Goal: Task Accomplishment & Management: Contribute content

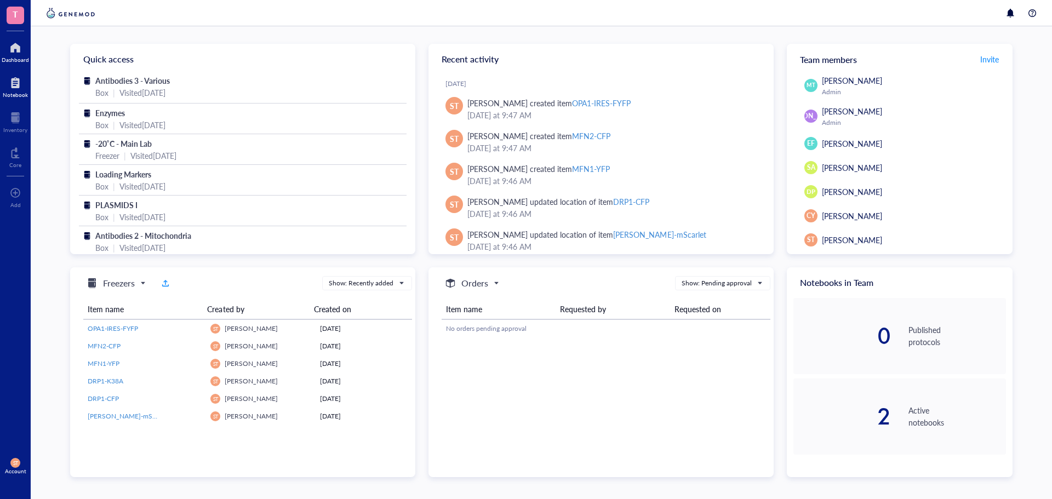
click at [13, 92] on div "Notebook" at bounding box center [15, 95] width 25 height 7
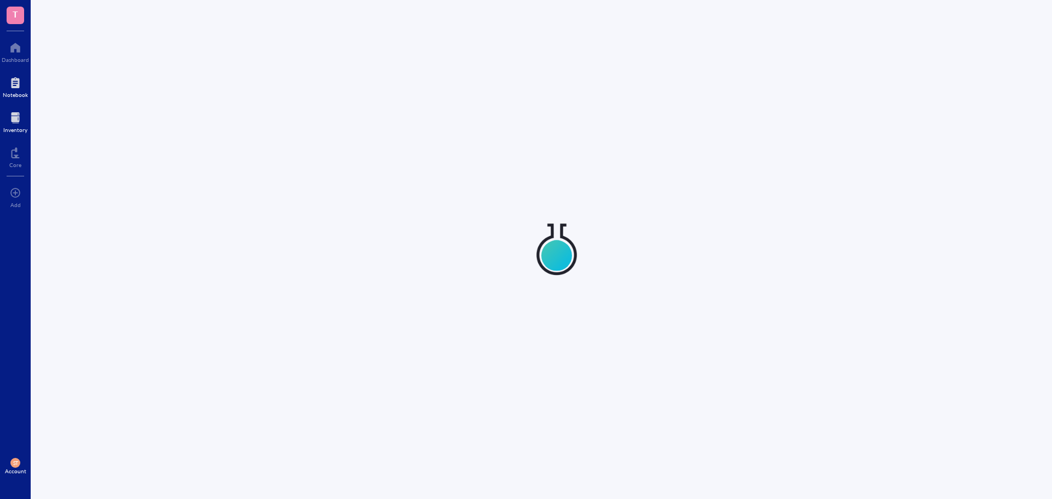
click at [15, 116] on div at bounding box center [15, 118] width 24 height 18
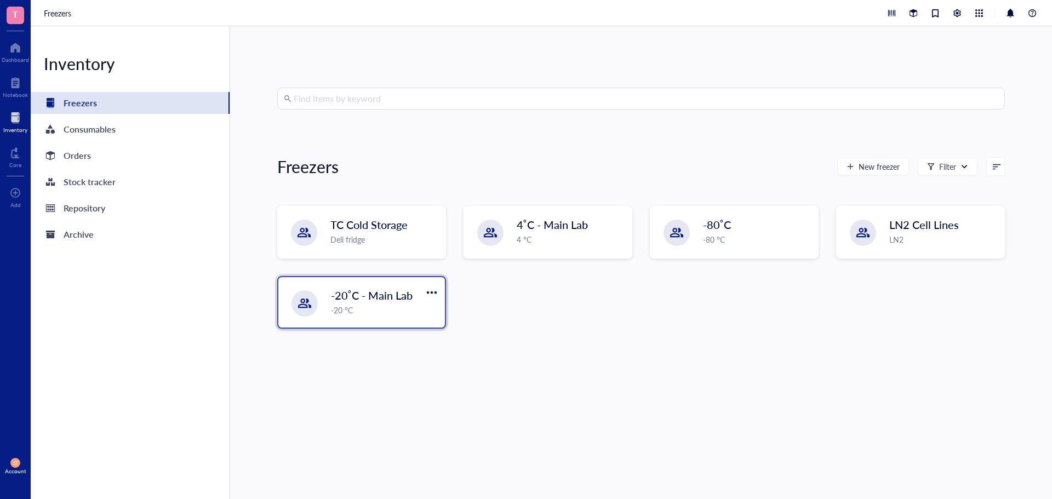
click at [399, 309] on div "-20 °C" at bounding box center [384, 310] width 107 height 12
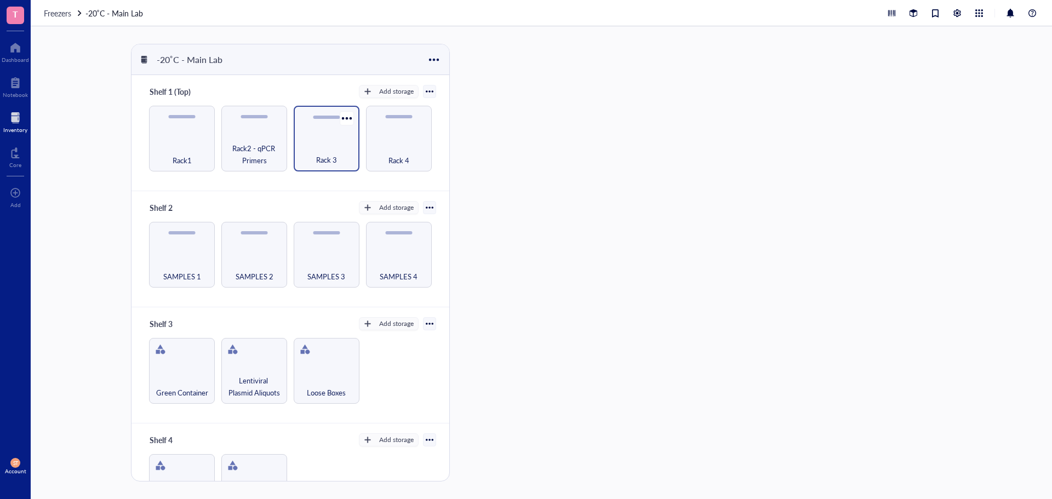
click at [349, 137] on div "Rack 3" at bounding box center [327, 139] width 66 height 66
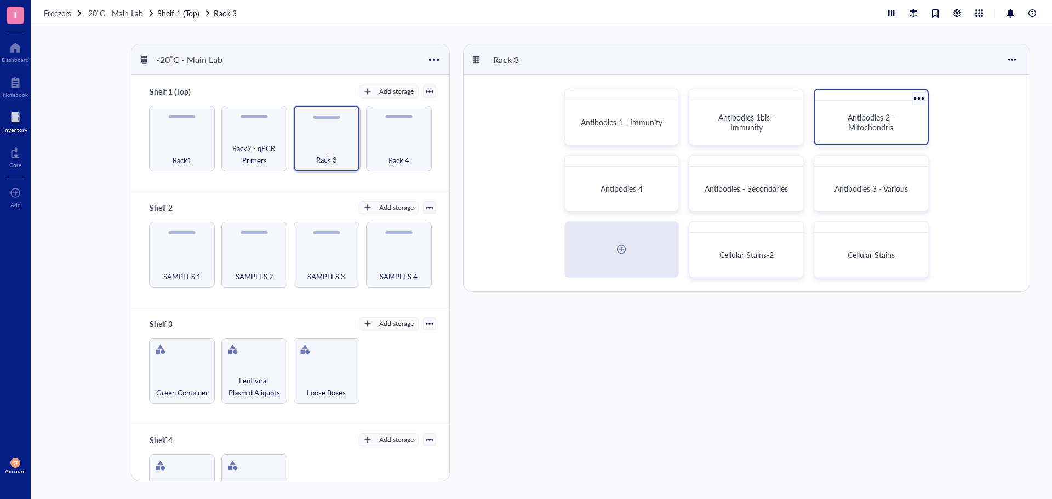
click at [850, 119] on span "Antibodies 2 - Mitochondria" at bounding box center [872, 122] width 49 height 21
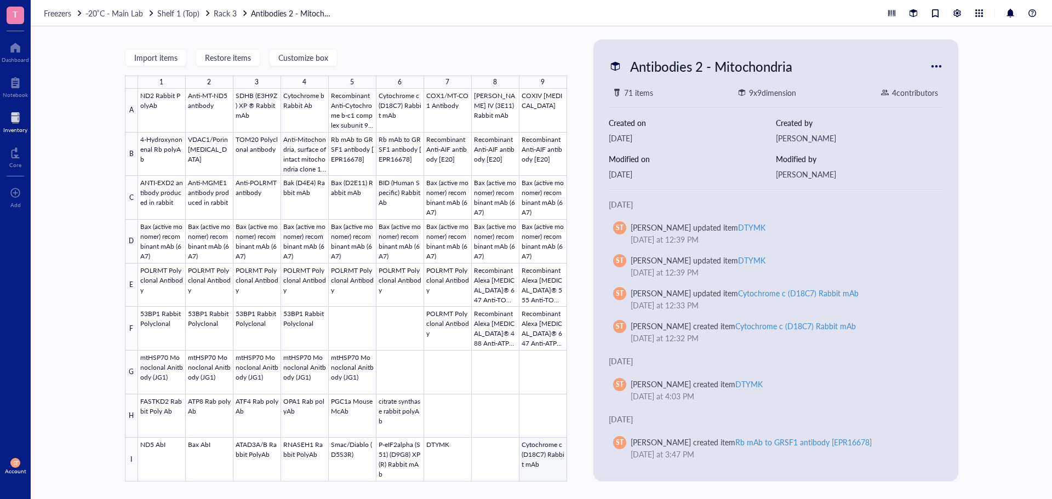
click at [554, 459] on div at bounding box center [352, 285] width 429 height 393
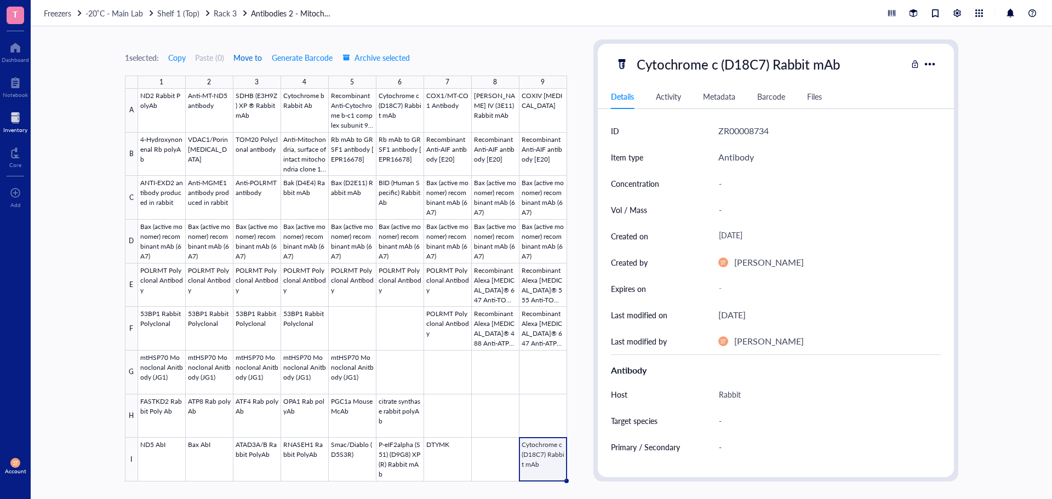
click at [244, 59] on span "Move to" at bounding box center [247, 57] width 29 height 9
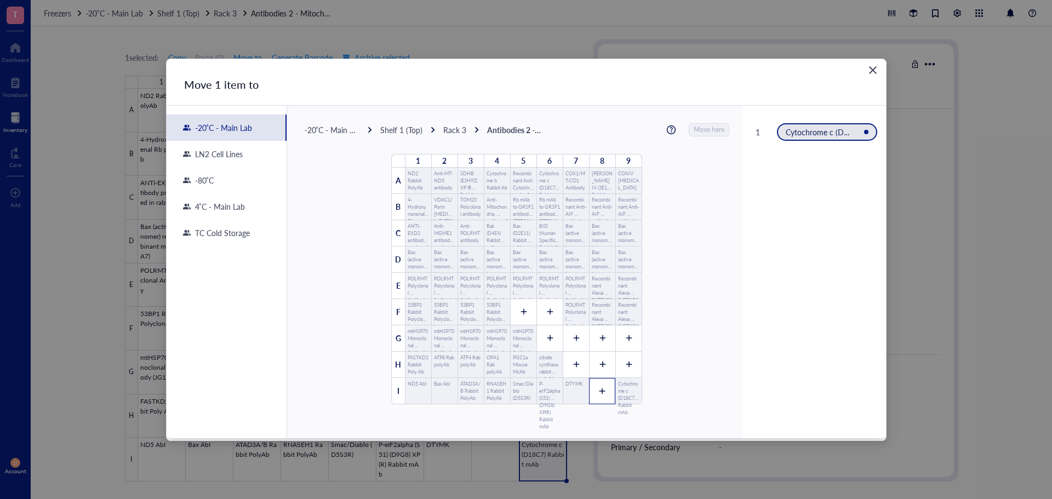
click at [597, 398] on div at bounding box center [602, 391] width 26 height 26
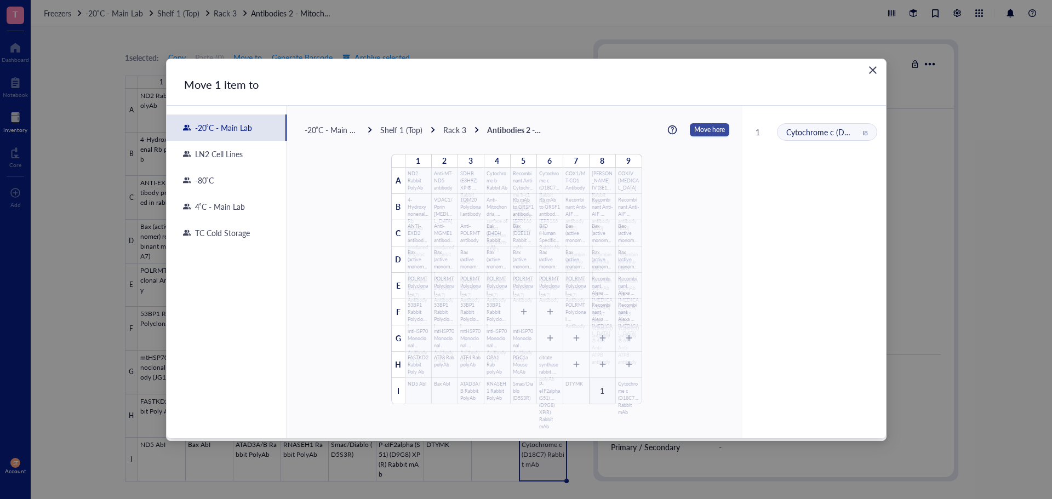
click at [714, 123] on span "Move here" at bounding box center [709, 130] width 31 height 14
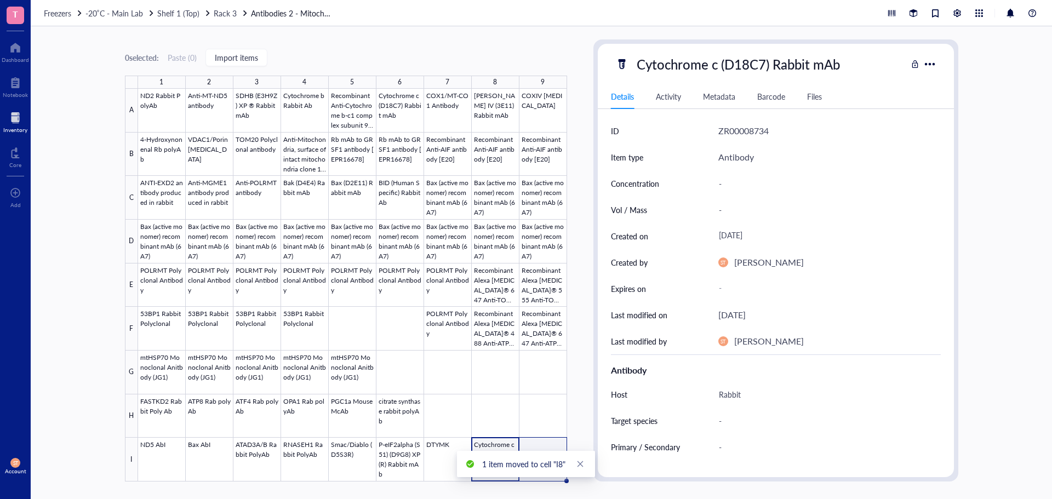
click at [546, 443] on div at bounding box center [352, 285] width 429 height 393
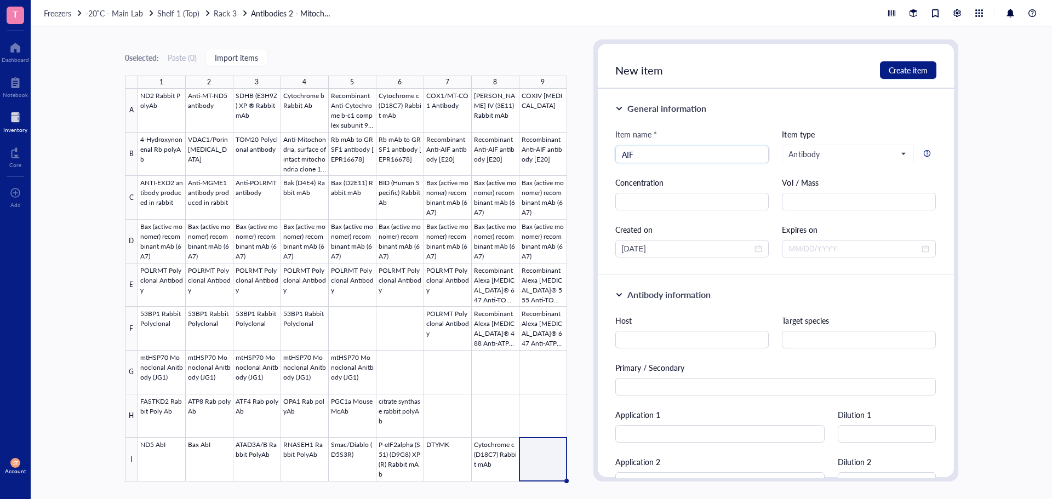
type input "AIF"
click at [492, 451] on div at bounding box center [352, 285] width 429 height 393
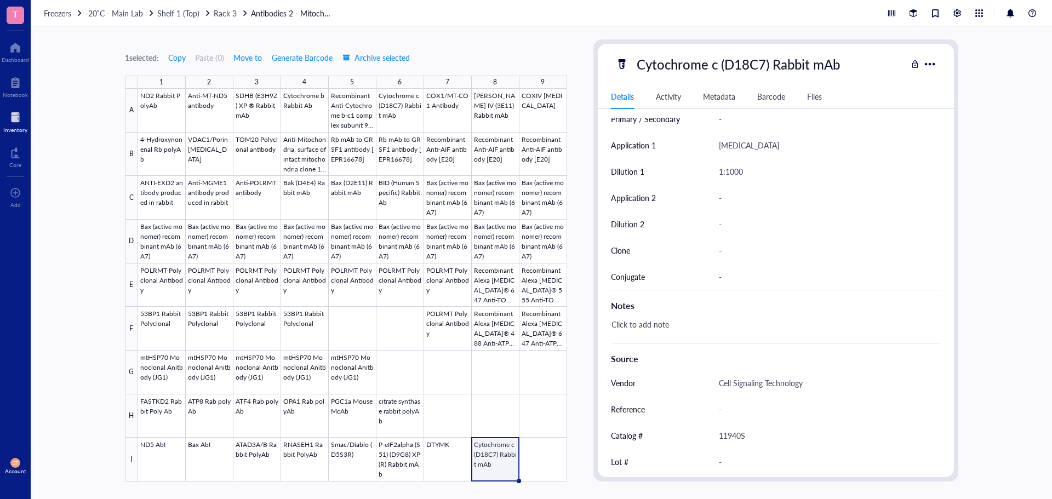
scroll to position [388, 0]
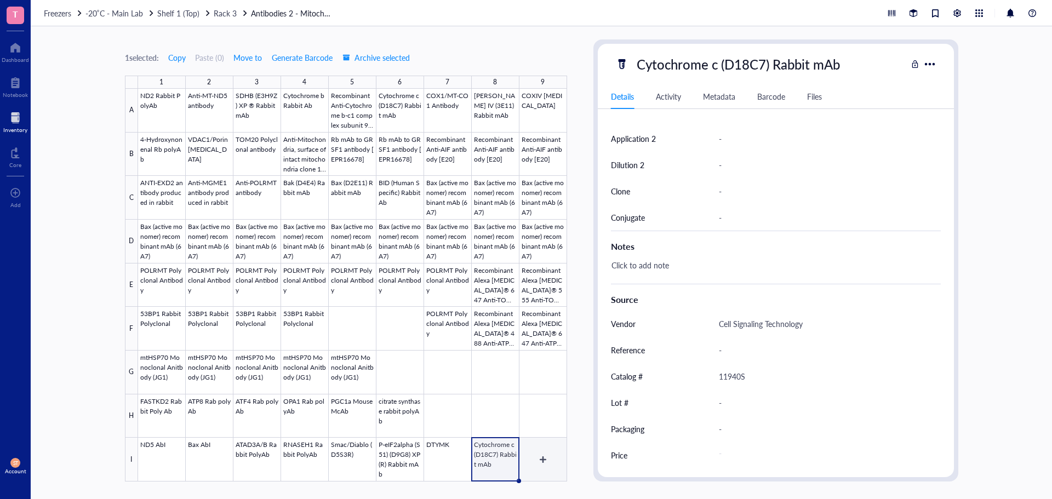
click at [546, 459] on div at bounding box center [352, 285] width 429 height 393
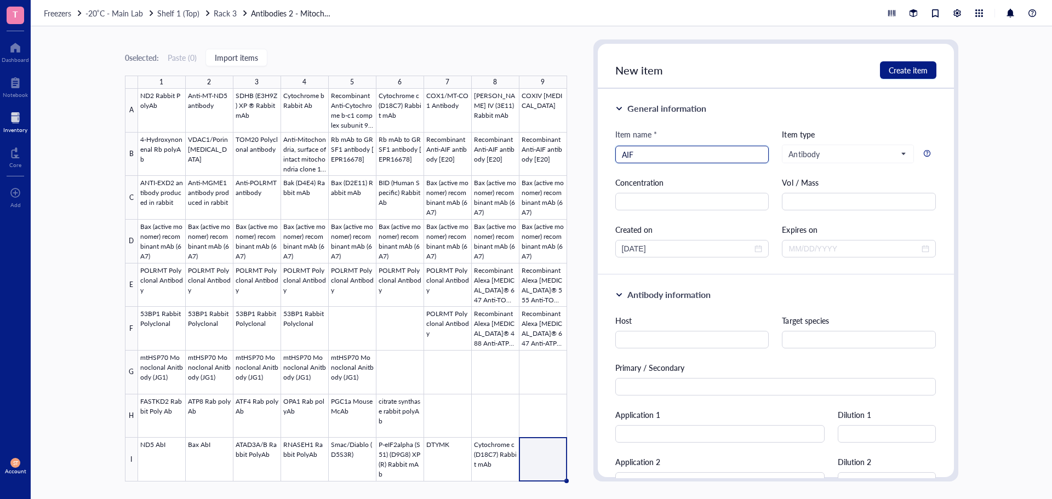
click at [637, 152] on input "AIF" at bounding box center [692, 154] width 141 height 16
paste input "(D39D2) XP® Rabbit mAb #5318"
drag, startPoint x: 727, startPoint y: 156, endPoint x: 847, endPoint y: 160, distance: 119.6
click at [847, 160] on div "Item name * AIF (D39D2) XP® Rabbit mAb #5318 AIF (D39D2) XP® Rabbit mAb #5318 I…" at bounding box center [776, 192] width 321 height 129
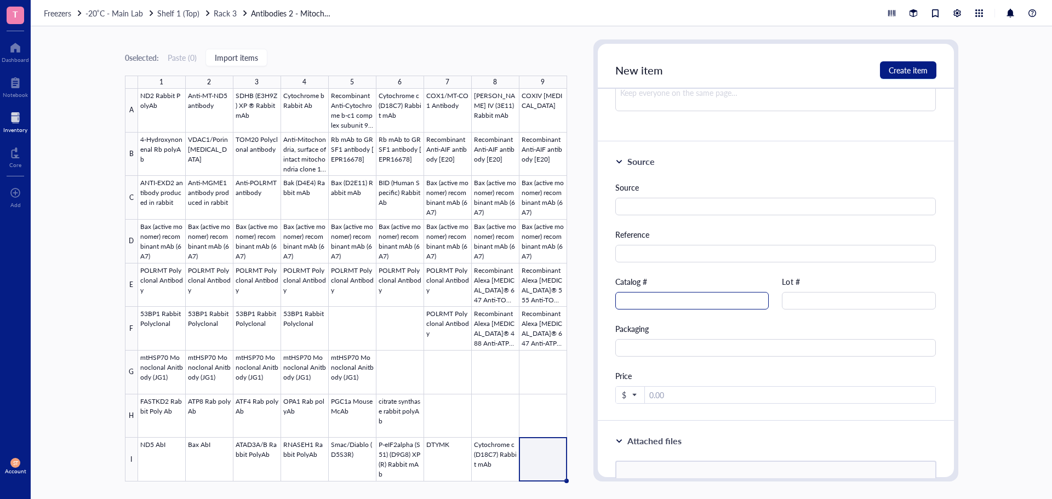
scroll to position [568, 0]
type input "AIF (D39D2) XP® Rabbit mAb"
click at [659, 300] on input "text" at bounding box center [693, 297] width 154 height 18
paste input "#5318"
drag, startPoint x: 625, startPoint y: 297, endPoint x: 610, endPoint y: 298, distance: 15.9
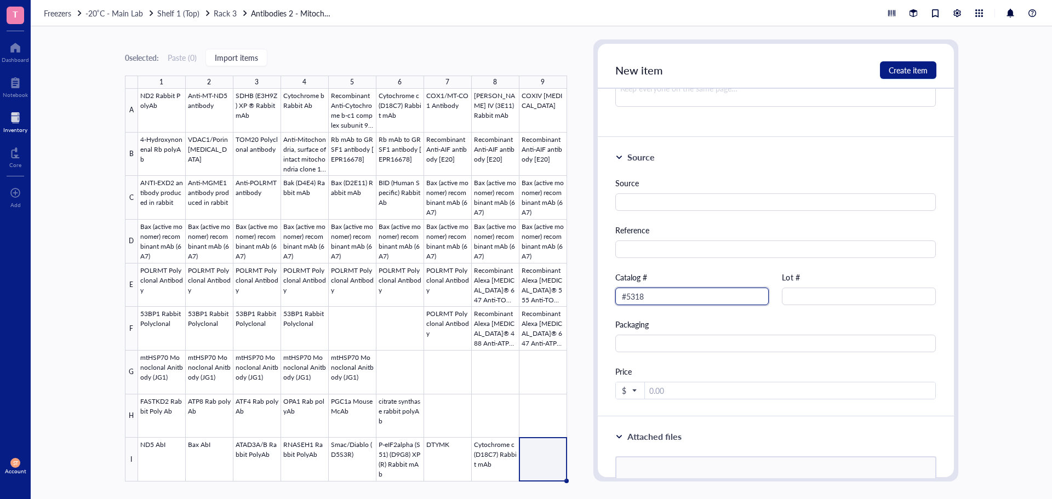
click at [610, 298] on div "Source Source Reference Catalog # #5318 Lot # Packaging Price $" at bounding box center [776, 278] width 356 height 280
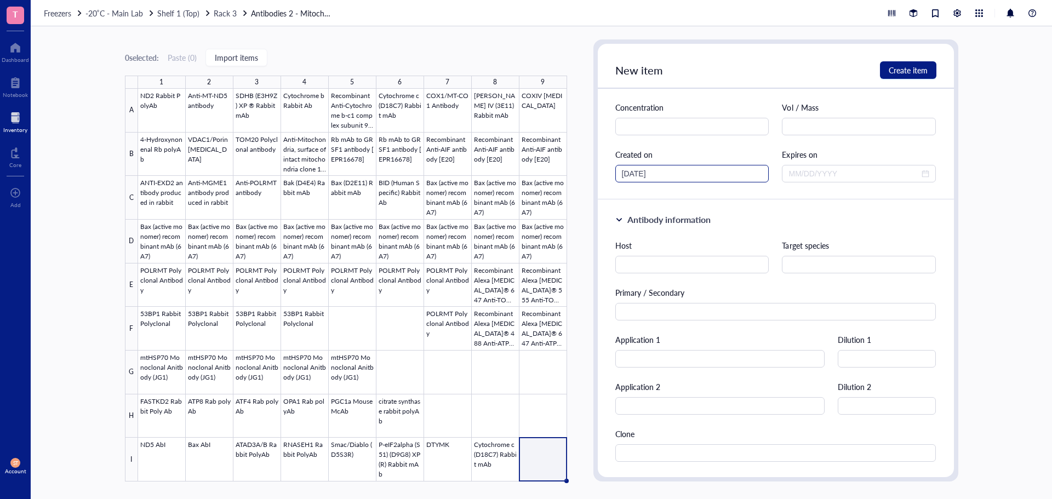
scroll to position [0, 0]
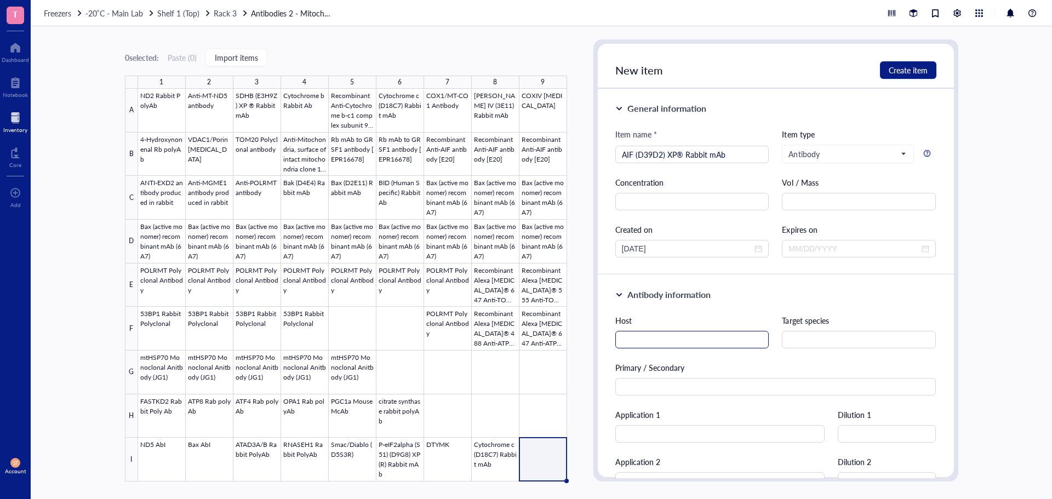
type input "5318"
click at [668, 332] on input "text" at bounding box center [693, 340] width 154 height 18
type input "Rabbit"
click at [900, 58] on div "New item Create item" at bounding box center [776, 66] width 356 height 45
click at [901, 66] on span "Create item" at bounding box center [908, 70] width 39 height 9
